Goal: Task Accomplishment & Management: Manage account settings

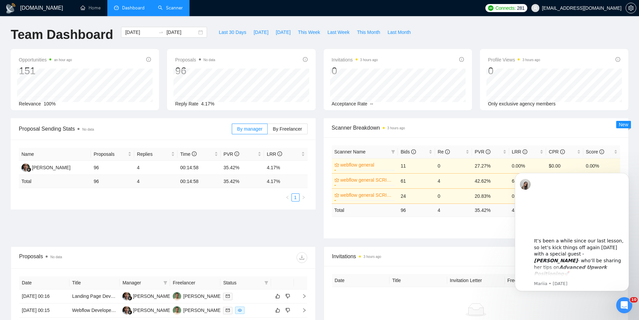
click at [170, 10] on link "Scanner" at bounding box center [170, 8] width 25 height 6
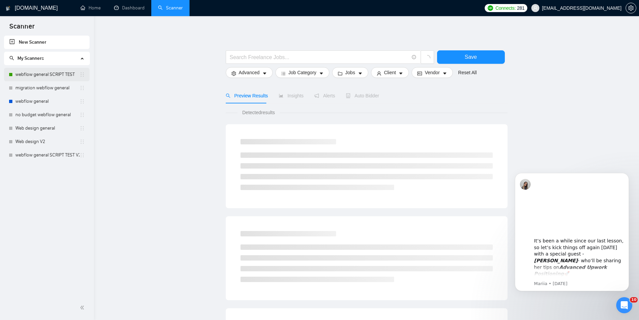
click at [42, 78] on link "webflow general SCRIPT TEST" at bounding box center [47, 74] width 64 height 13
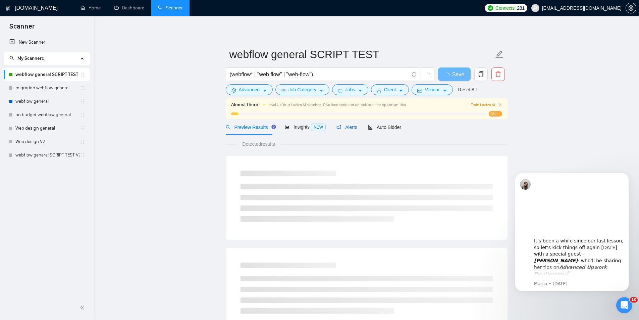
click at [351, 126] on span "Alerts" at bounding box center [347, 126] width 21 height 5
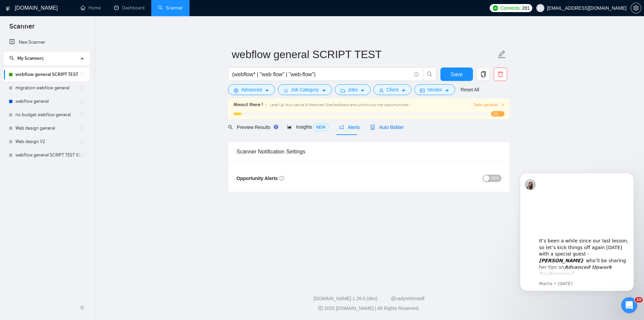
click at [397, 130] on span "Auto Bidder" at bounding box center [386, 126] width 33 height 5
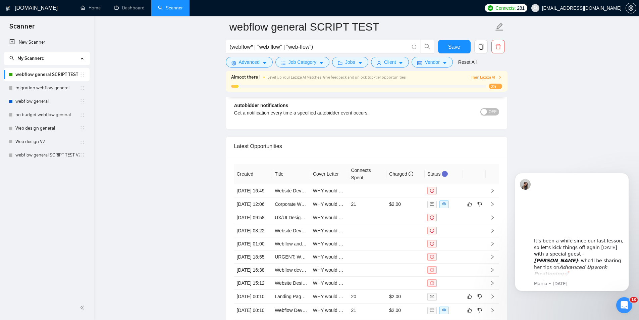
scroll to position [1588, 0]
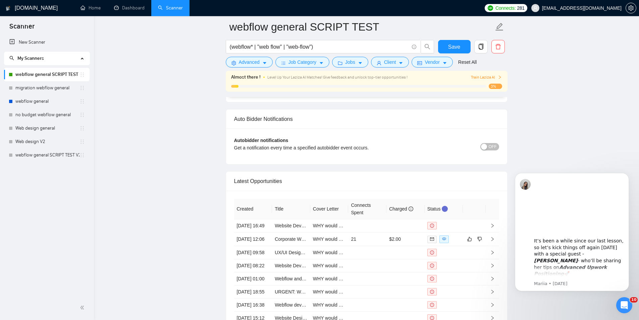
click at [496, 146] on span "OFF" at bounding box center [493, 146] width 8 height 7
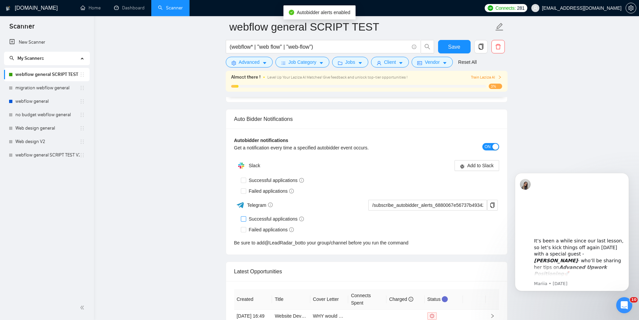
click at [273, 218] on span "Successful applications" at bounding box center [276, 218] width 61 height 7
click at [246, 218] on input "Successful applications" at bounding box center [243, 218] width 5 height 5
checkbox input "true"
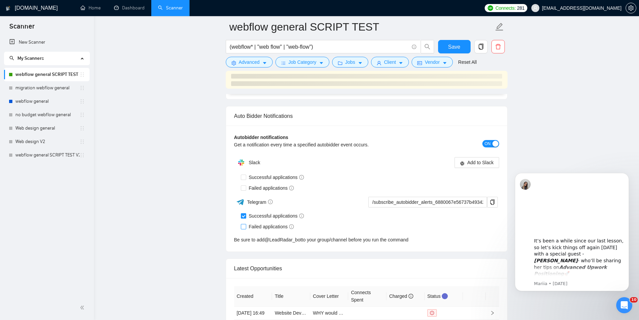
click at [273, 227] on span "Failed applications" at bounding box center [271, 226] width 51 height 7
click at [246, 227] on input "Failed applications" at bounding box center [243, 226] width 5 height 5
checkbox input "true"
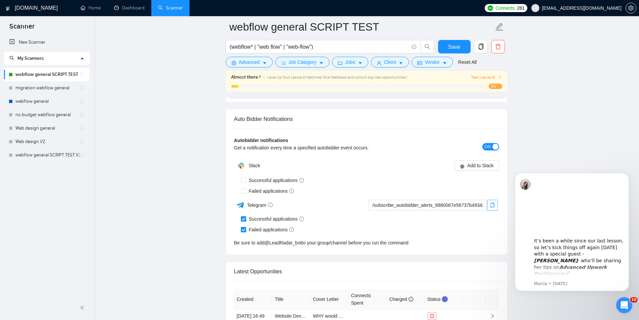
click at [490, 202] on icon "copy" at bounding box center [492, 204] width 5 height 5
click at [461, 48] on button "Save" at bounding box center [454, 46] width 33 height 13
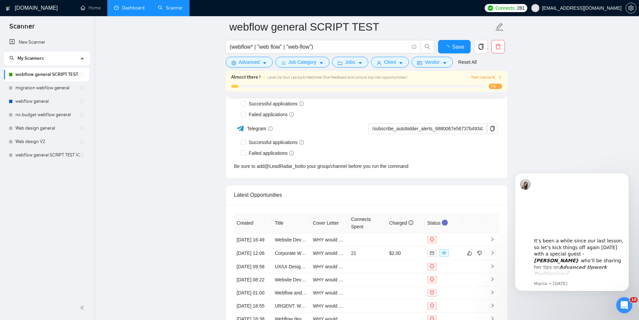
checkbox input "true"
